Goal: Task Accomplishment & Management: Complete application form

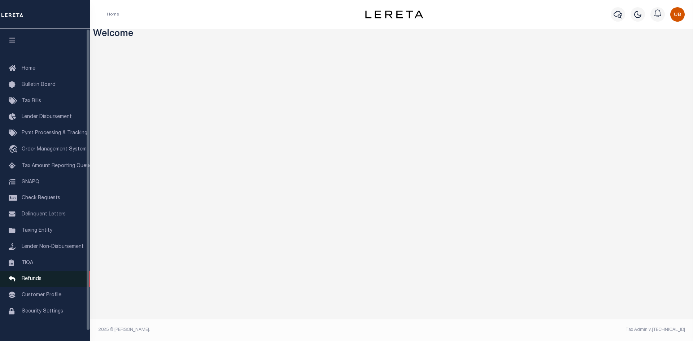
click at [33, 279] on link "Refunds" at bounding box center [45, 279] width 90 height 16
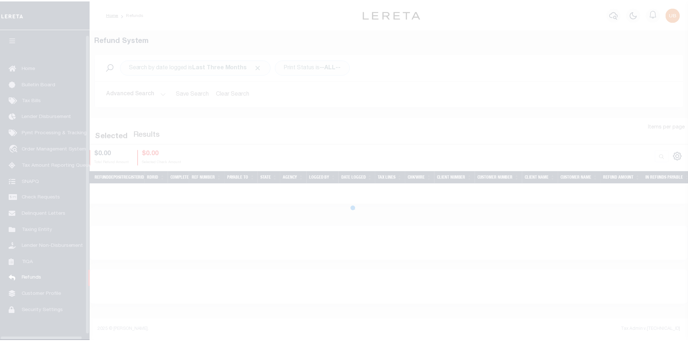
scroll to position [10, 0]
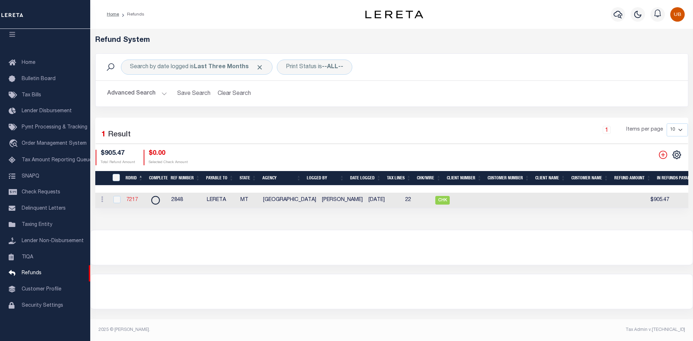
click at [130, 197] on link "7217" at bounding box center [132, 199] width 12 height 5
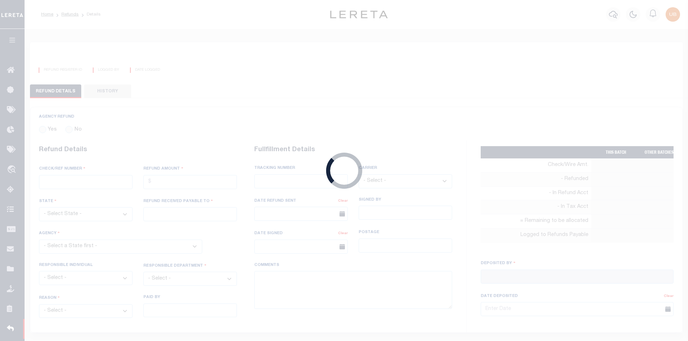
radio input "true"
type input "2848"
type input "$905.47"
select select "MT"
type input "LERETA"
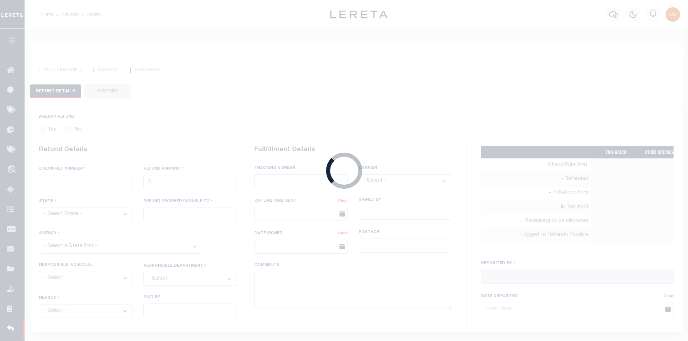
select select
select select "COL"
select select "OVP"
type input "8821 2424 4110"
select select "FDX"
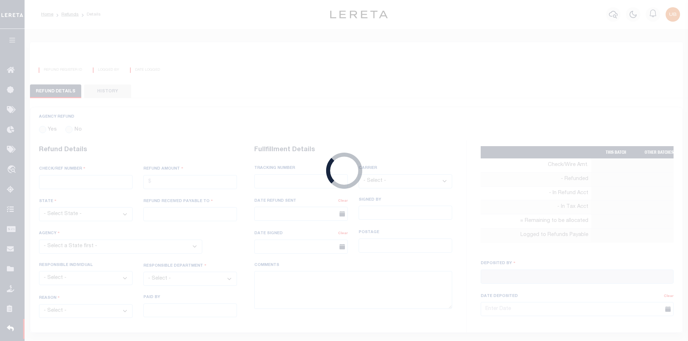
type input "[DATE]"
type textarea "ENDORSING CK TO LENDER. THIS CHECK WILL BE MAILED ON [DATE]"
type input "[PERSON_NAME]"
type input "[DATE]"
select select "3009900000"
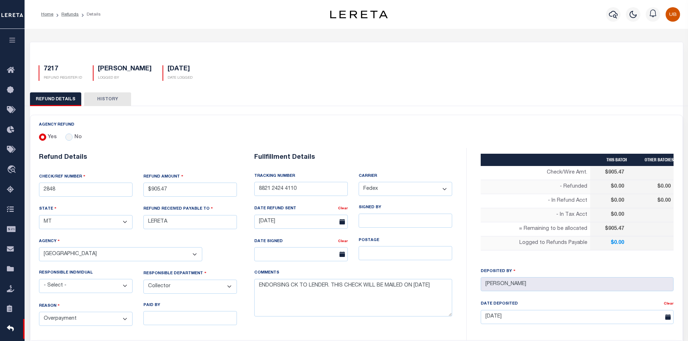
click at [14, 40] on icon "button" at bounding box center [12, 40] width 8 height 6
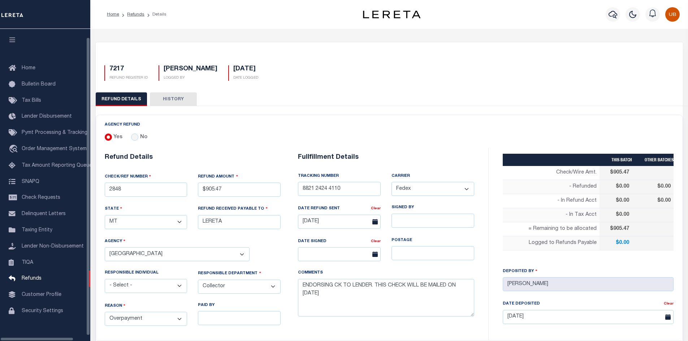
scroll to position [10, 0]
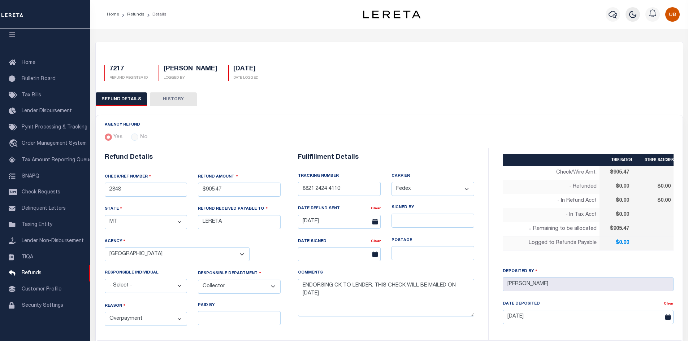
click at [631, 16] on icon "button" at bounding box center [633, 14] width 6 height 6
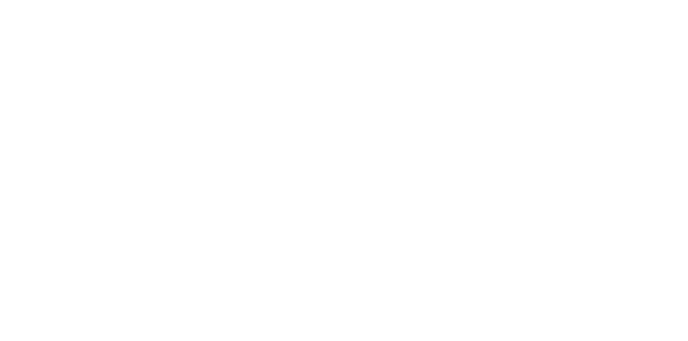
scroll to position [0, 283]
